Goal: Entertainment & Leisure: Consume media (video, audio)

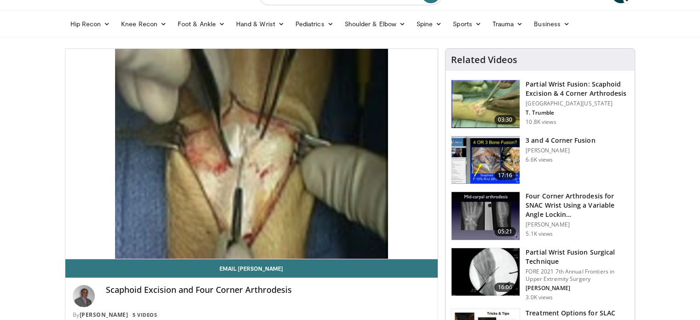
scroll to position [58, 0]
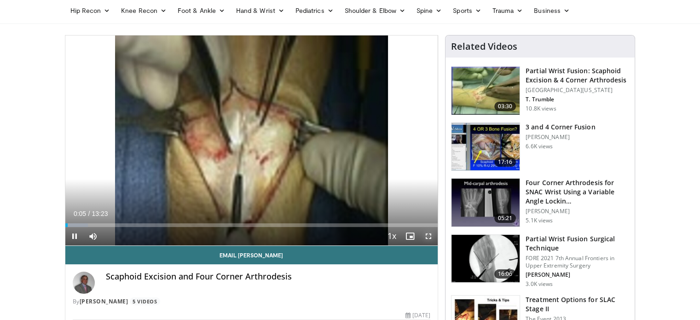
click at [425, 230] on span "Video Player" at bounding box center [428, 236] width 18 height 18
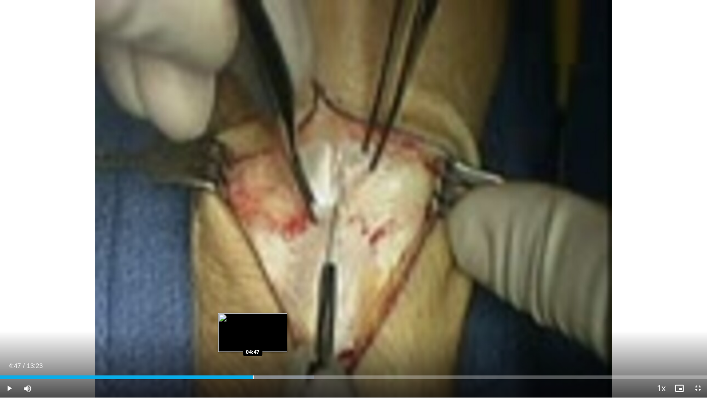
click at [253, 319] on div "Progress Bar" at bounding box center [253, 377] width 1 height 4
click at [241, 319] on div "Loaded : 44.46% 04:33 04:34" at bounding box center [353, 377] width 707 height 4
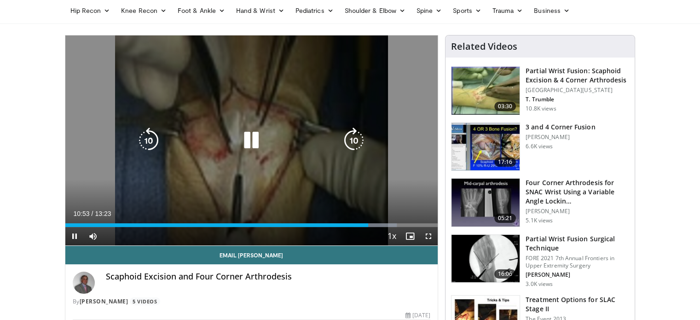
click at [350, 163] on div "10 seconds Tap to unmute" at bounding box center [251, 140] width 373 height 210
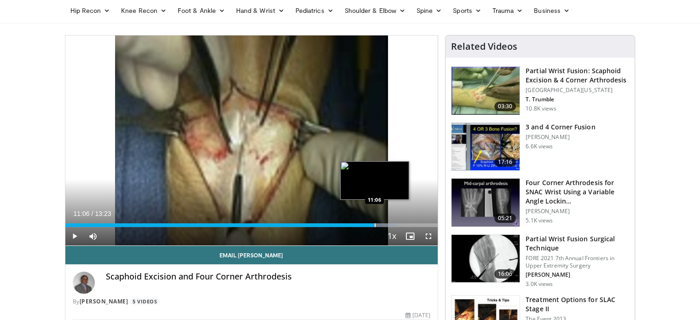
click at [374, 220] on div "Loaded : 88.94% 11:06 11:06" at bounding box center [251, 222] width 373 height 9
click at [388, 223] on div "Progress Bar" at bounding box center [388, 225] width 1 height 4
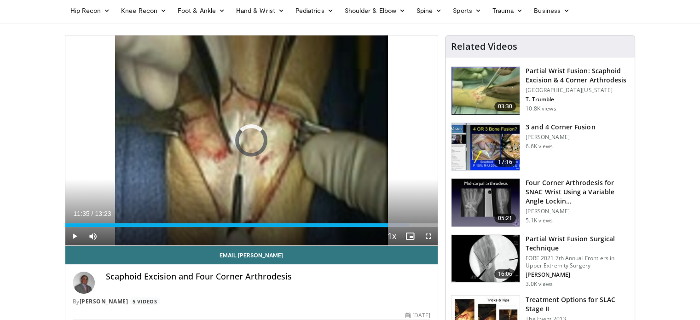
click at [400, 225] on div "Progress Bar" at bounding box center [400, 225] width 1 height 4
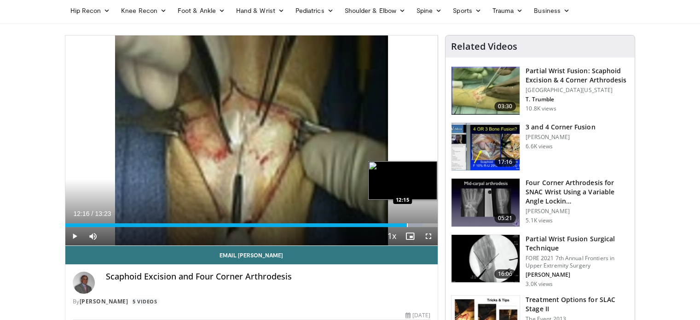
click at [407, 224] on div "Progress Bar" at bounding box center [407, 225] width 1 height 4
click at [413, 224] on div "Progress Bar" at bounding box center [413, 225] width 1 height 4
click at [418, 223] on div "Progress Bar" at bounding box center [418, 225] width 1 height 4
click at [422, 223] on div "Progress Bar" at bounding box center [422, 225] width 1 height 4
